Goal: Navigation & Orientation: Find specific page/section

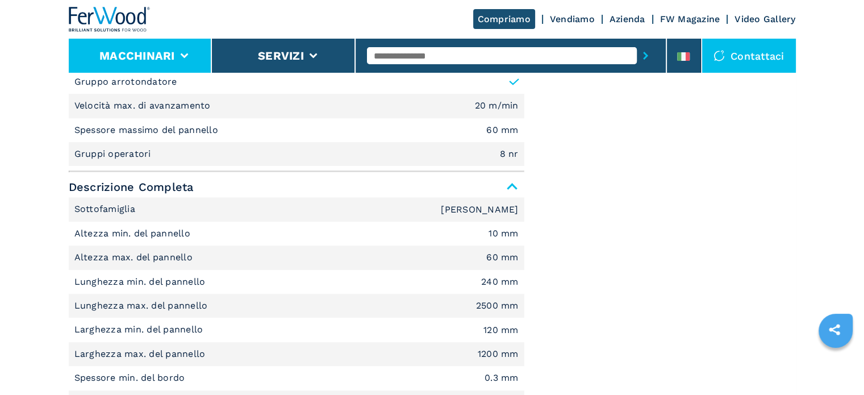
click at [114, 61] on button "Macchinari" at bounding box center [137, 56] width 76 height 14
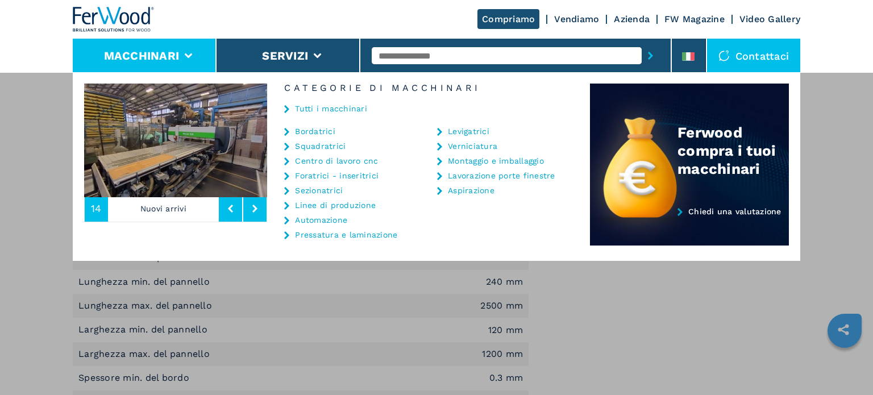
click at [313, 161] on link "Centro di lavoro cnc" at bounding box center [336, 161] width 83 height 8
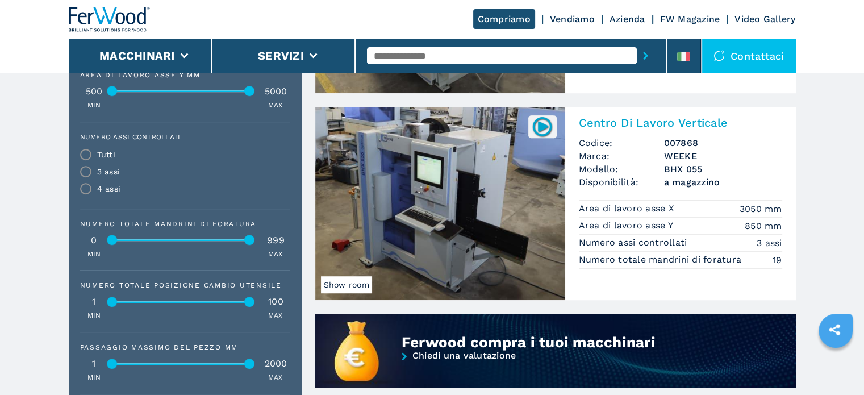
scroll to position [682, 0]
